Goal: Information Seeking & Learning: Check status

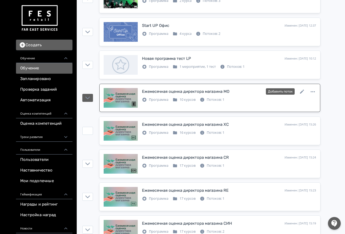
scroll to position [300, 0]
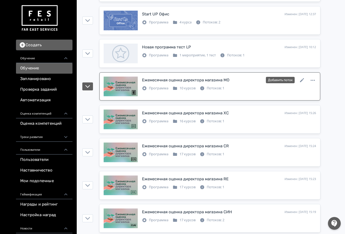
click at [228, 91] on div "Ежемесячная оценка директора магазина MО Изменен: [DATE] 15:27 Добавить поток П…" at bounding box center [210, 87] width 212 height 20
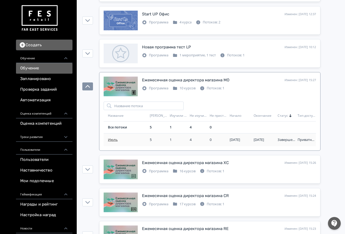
click at [126, 141] on span "Июль" at bounding box center [128, 139] width 40 height 5
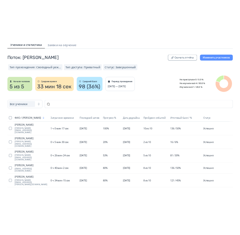
scroll to position [20, 0]
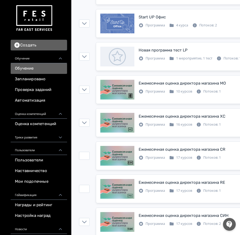
scroll to position [345, 0]
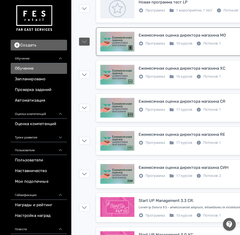
drag, startPoint x: 167, startPoint y: 26, endPoint x: 166, endPoint y: 31, distance: 5.1
click at [167, 26] on div "Start UP 3.0 МО. Изменен: [DATE] 10:57 Добавить поток Start Up 3.0 – адаптацион…" at bounding box center [206, 163] width 220 height 871
click at [166, 32] on div "Ежемесячная оценка директора магазина MО Изменен: [DATE] 15:27 Добавить поток" at bounding box center [225, 35] width 173 height 7
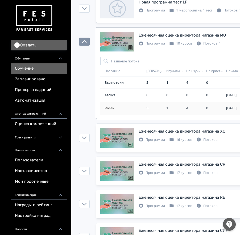
click at [117, 106] on span "Июль" at bounding box center [125, 107] width 40 height 5
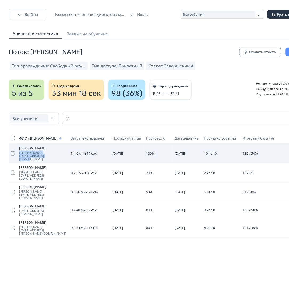
copy span "[PERSON_NAME][EMAIL_ADDRESS][DOMAIN_NAME]"
drag, startPoint x: 30, startPoint y: 158, endPoint x: 19, endPoint y: 155, distance: 11.3
click at [19, 154] on td "[PERSON_NAME] [PERSON_NAME][EMAIL_ADDRESS][DOMAIN_NAME]" at bounding box center [42, 153] width 51 height 19
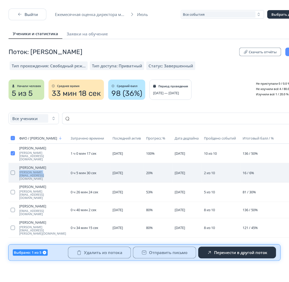
copy span "[PERSON_NAME][EMAIL_ADDRESS][DOMAIN_NAME]"
drag, startPoint x: 18, startPoint y: 169, endPoint x: 63, endPoint y: 169, distance: 44.7
click at [63, 169] on td "[PERSON_NAME] [PERSON_NAME][EMAIL_ADDRESS][DOMAIN_NAME]" at bounding box center [42, 172] width 51 height 19
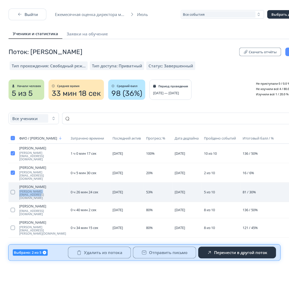
copy span "[PERSON_NAME][EMAIL_ADDRESS][DOMAIN_NAME]"
drag, startPoint x: 17, startPoint y: 184, endPoint x: 60, endPoint y: 181, distance: 42.4
click at [60, 183] on td "[PERSON_NAME] [PERSON_NAME][EMAIL_ADDRESS][DOMAIN_NAME]" at bounding box center [42, 192] width 51 height 19
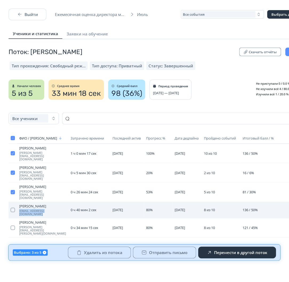
copy span "[EMAIL_ADDRESS][DOMAIN_NAME]"
drag, startPoint x: 17, startPoint y: 196, endPoint x: 67, endPoint y: 195, distance: 49.8
click at [67, 202] on tr "[PERSON_NAME] [PERSON_NAME][EMAIL_ADDRESS][DOMAIN_NAME] 0 ч 40 мин 2 сек [DATE]…" at bounding box center [171, 210] width 324 height 16
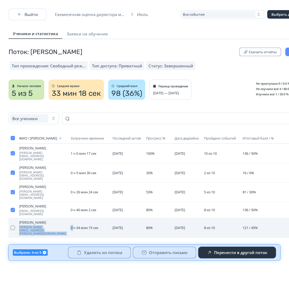
copy tr "[PERSON_NAME][EMAIL_ADDRESS][PERSON_NAME][DOMAIN_NAME] 0"
copy span "[PERSON_NAME][EMAIL_ADDRESS][PERSON_NAME][DOMAIN_NAME]"
drag, startPoint x: 17, startPoint y: 209, endPoint x: 68, endPoint y: 211, distance: 50.9
click at [68, 218] on tr "[PERSON_NAME] [PERSON_NAME][EMAIL_ADDRESS][PERSON_NAME][DOMAIN_NAME] 0 ч 34 мин…" at bounding box center [171, 227] width 324 height 19
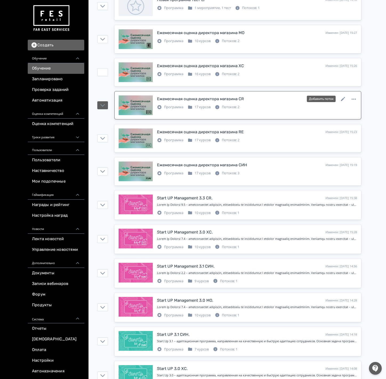
scroll to position [320, 0]
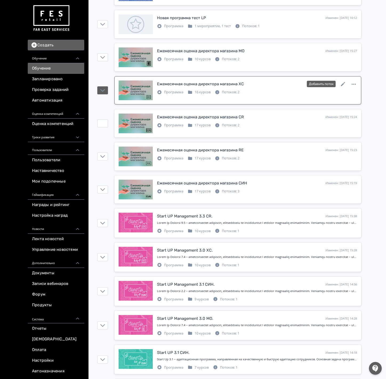
click at [263, 87] on div "Ежемесячная оценка директора магазина XC Изменен: [DATE] 15:26 Добавить поток" at bounding box center [257, 83] width 200 height 7
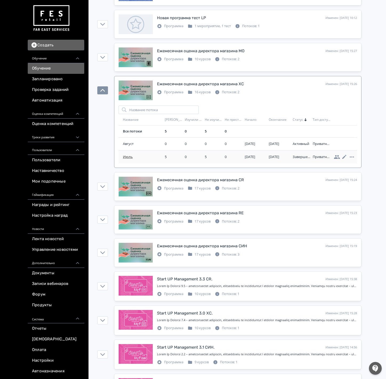
click at [124, 160] on span "Июль" at bounding box center [143, 156] width 40 height 5
click at [256, 54] on div "Ежемесячная оценка директора магазина MО Изменен: [DATE] 15:27 Добавить поток" at bounding box center [257, 50] width 200 height 7
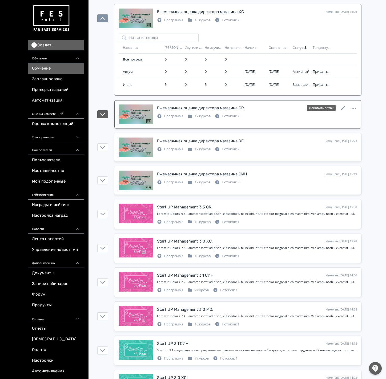
scroll to position [479, 0]
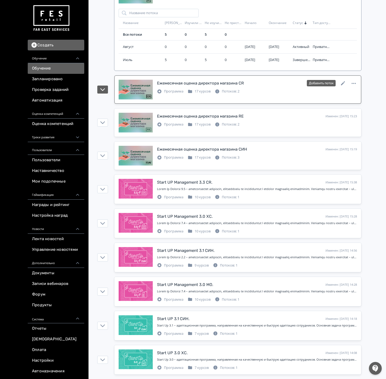
click at [267, 94] on div "Программа 17 курсов Потоков: 2" at bounding box center [257, 91] width 200 height 6
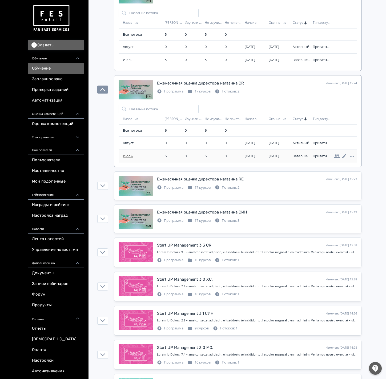
click at [124, 159] on span "Июль" at bounding box center [143, 155] width 40 height 5
click at [275, 183] on div "Ежемесячная оценка директора магазина RE Изменен: [DATE] 15:23 Добавить поток" at bounding box center [257, 179] width 200 height 7
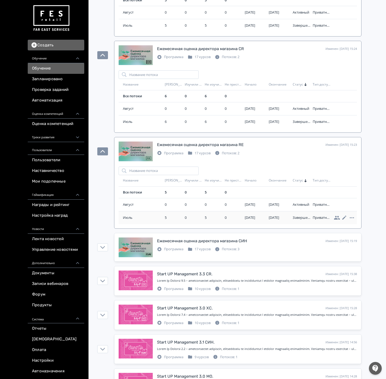
scroll to position [533, 0]
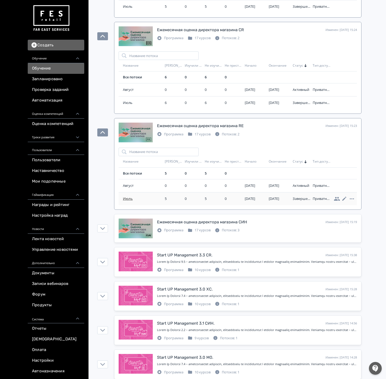
click at [125, 202] on td "Июль" at bounding box center [141, 198] width 44 height 13
click at [129, 201] on span "Июль" at bounding box center [143, 198] width 40 height 5
click at [201, 225] on div "Ежемесячная оценка директора магазина СИН" at bounding box center [202, 222] width 90 height 6
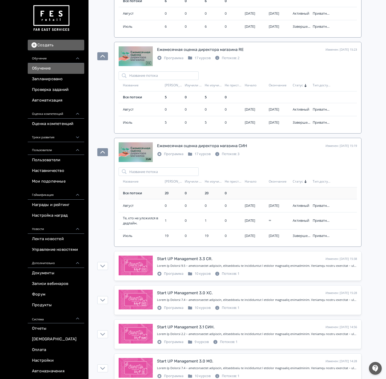
scroll to position [639, 0]
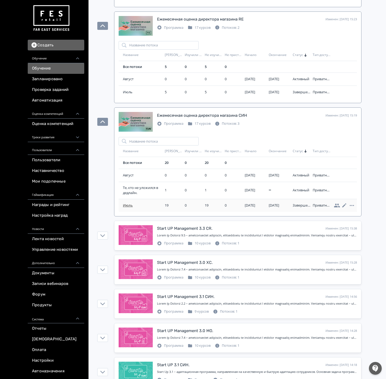
click at [126, 208] on span "Июль" at bounding box center [143, 205] width 40 height 5
click at [241, 119] on div "Ежемесячная оценка директора магазина СИН" at bounding box center [202, 115] width 90 height 6
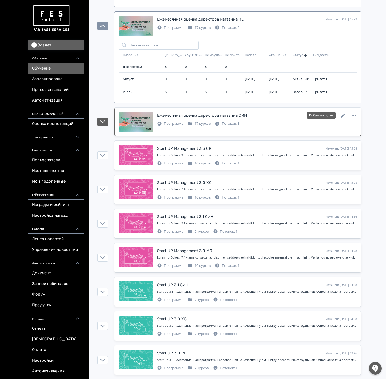
click at [231, 119] on div "Ежемесячная оценка директора магазина СИН" at bounding box center [202, 115] width 90 height 6
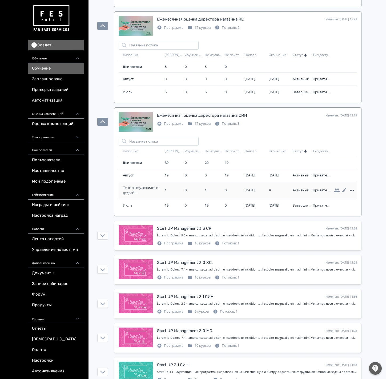
click at [345, 191] on icon at bounding box center [351, 190] width 4 height 1
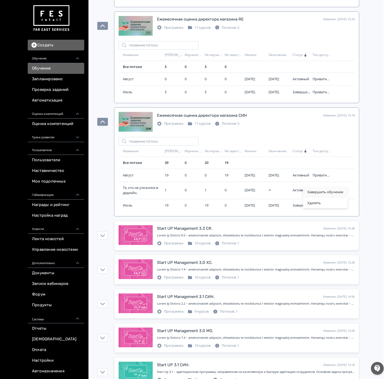
click at [326, 189] on div "Завершить обучение" at bounding box center [325, 191] width 44 height 11
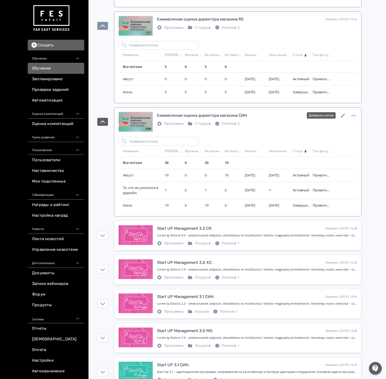
click at [266, 119] on div "Ежемесячная оценка директора магазина СИН Изменен: [DATE] 15:19 Добавить поток" at bounding box center [257, 115] width 200 height 7
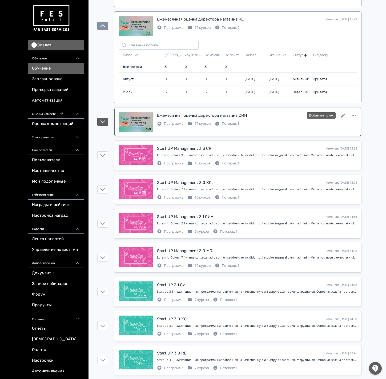
click at [266, 119] on div "Ежемесячная оценка директора магазина СИН Изменен: [DATE] 15:19 Добавить поток" at bounding box center [257, 115] width 200 height 7
